Goal: Learn about a topic

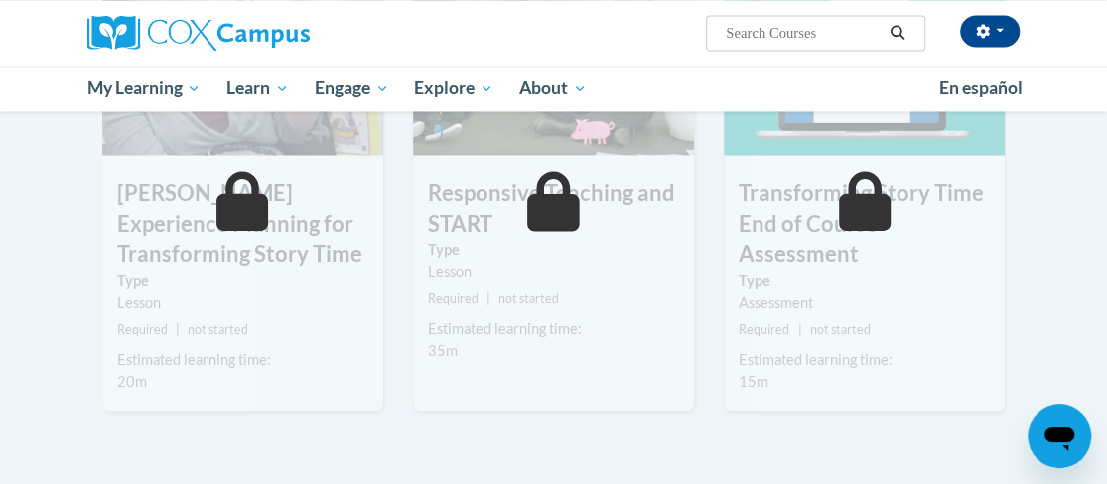
scroll to position [1390, 0]
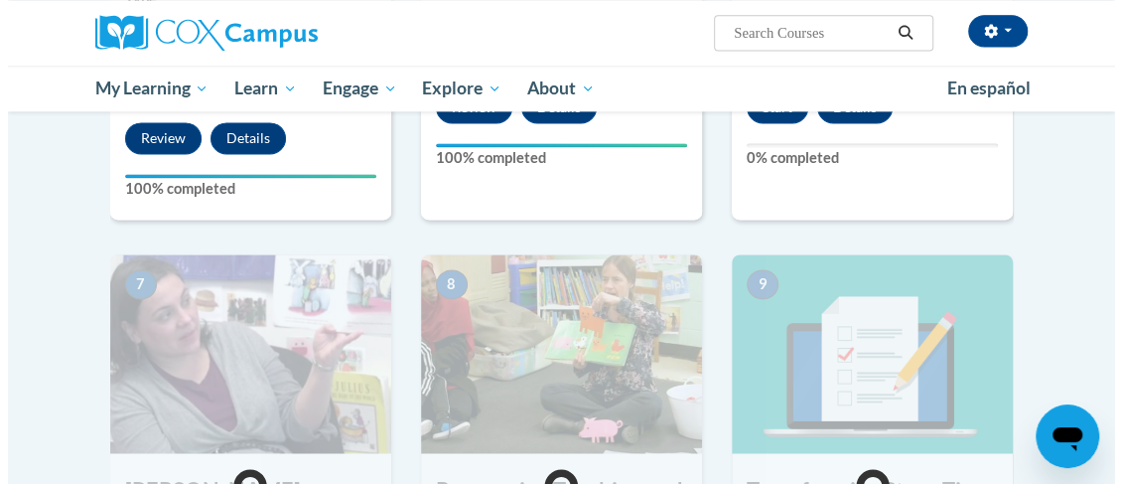
scroll to position [1291, 0]
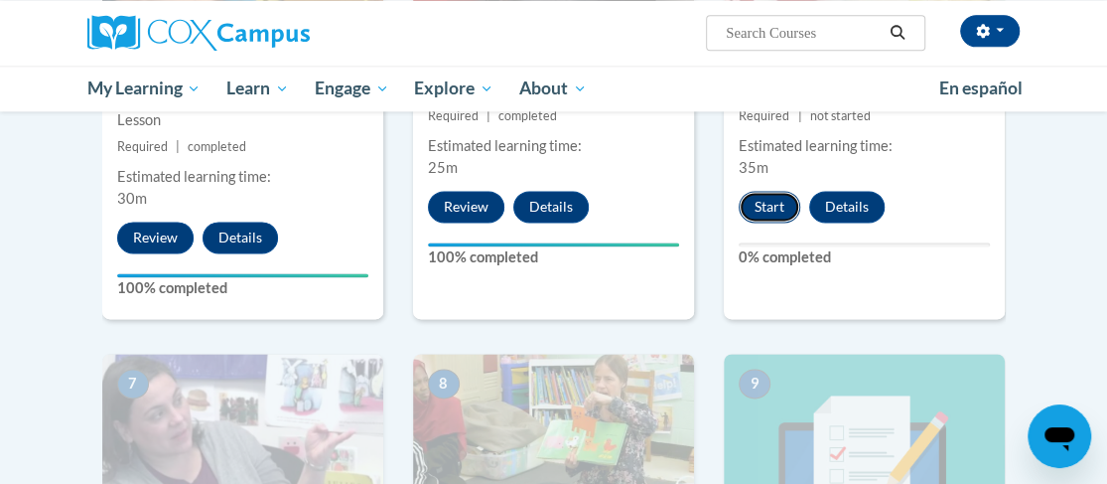
click at [760, 192] on button "Start" at bounding box center [770, 207] width 62 height 32
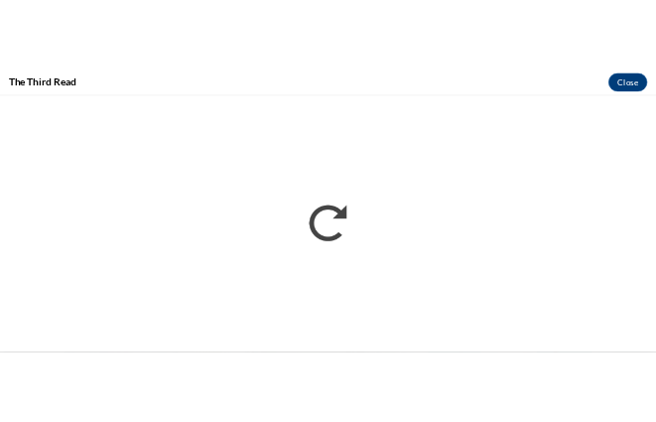
scroll to position [0, 0]
